Goal: Ask a question

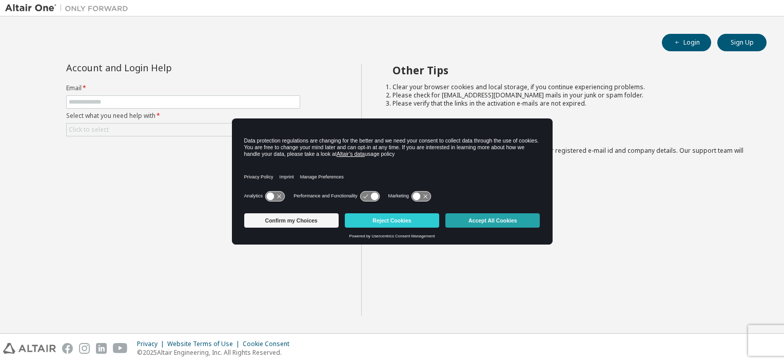
click at [506, 222] on button "Accept All Cookies" at bounding box center [492, 220] width 94 height 14
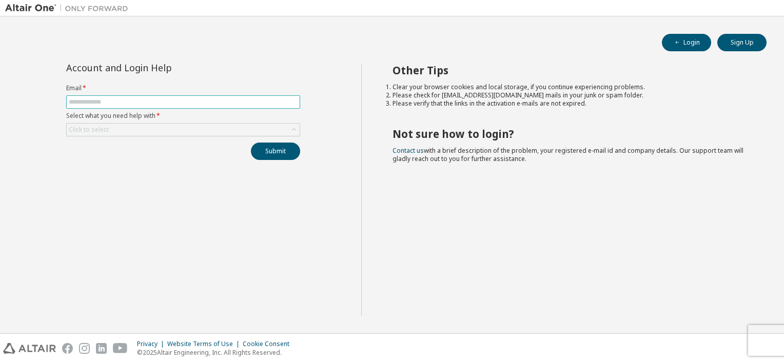
click at [136, 96] on span at bounding box center [183, 101] width 234 height 13
click at [137, 98] on input "text" at bounding box center [183, 102] width 229 height 8
type input "**********"
click at [139, 129] on div "Click to select" at bounding box center [183, 130] width 233 height 12
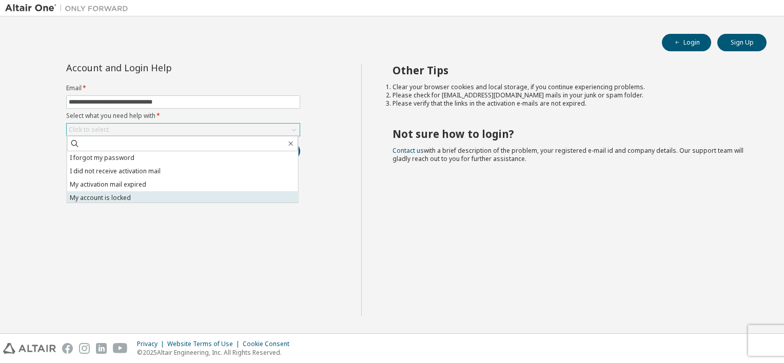
click at [146, 193] on li "My account is locked" at bounding box center [182, 197] width 231 height 13
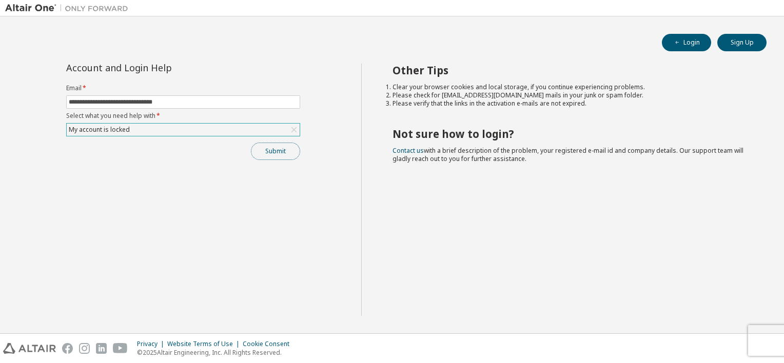
click at [288, 152] on button "Submit" at bounding box center [275, 151] width 49 height 17
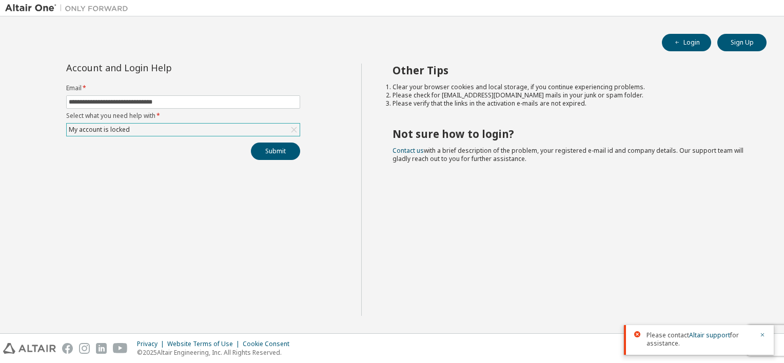
click at [231, 124] on div "My account is locked" at bounding box center [183, 130] width 233 height 12
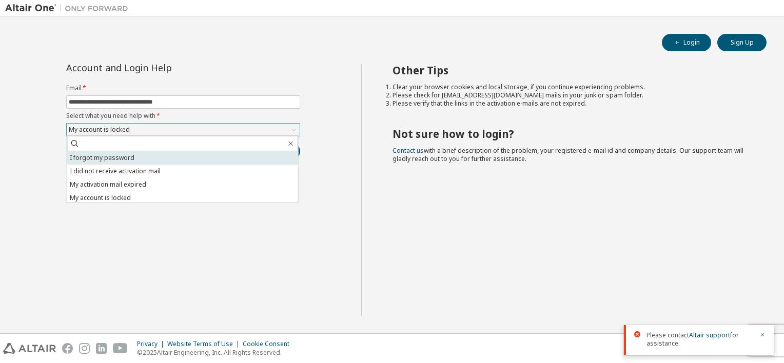
click at [181, 155] on li "I forgot my password" at bounding box center [182, 157] width 231 height 13
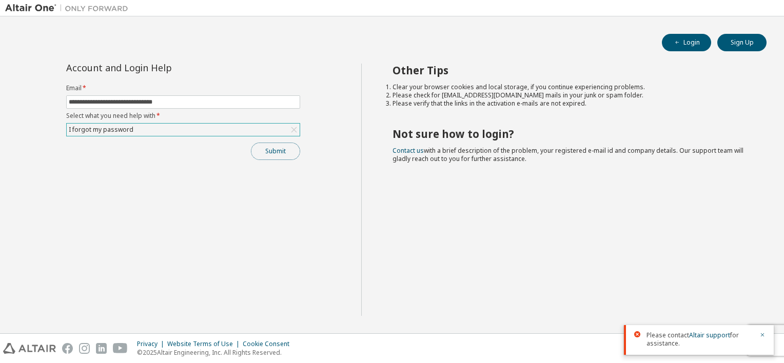
click at [293, 145] on button "Submit" at bounding box center [275, 151] width 49 height 17
